Goal: Information Seeking & Learning: Check status

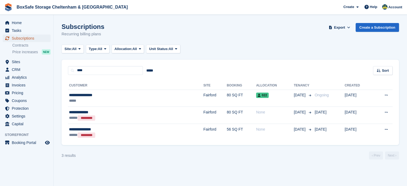
click at [29, 35] on span "Subscriptions" at bounding box center [28, 38] width 32 height 7
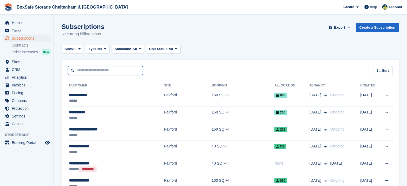
click at [94, 68] on input "text" at bounding box center [105, 70] width 75 height 9
click at [94, 68] on input "*" at bounding box center [105, 70] width 75 height 9
type input "**********"
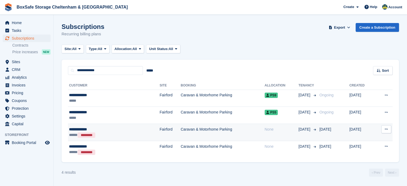
click at [265, 130] on div "None" at bounding box center [282, 130] width 34 height 6
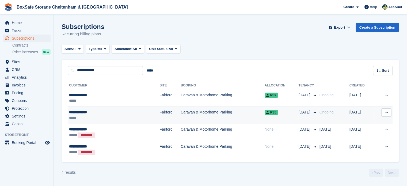
click at [220, 115] on td "Caravan & Motorhome Parking" at bounding box center [223, 115] width 84 height 17
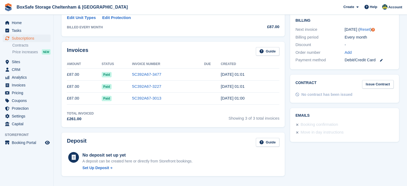
scroll to position [141, 0]
